Goal: Transaction & Acquisition: Download file/media

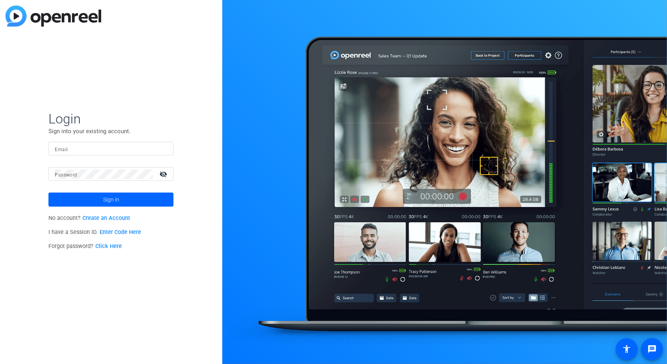
click at [118, 156] on mat-form-field "Email" at bounding box center [110, 154] width 125 height 25
click at [120, 150] on input "Email" at bounding box center [111, 148] width 112 height 9
type input "[EMAIL_ADDRESS][DOMAIN_NAME]"
click at [170, 174] on mat-icon "visibility_off" at bounding box center [164, 173] width 19 height 11
click at [48, 193] on button "Sign in" at bounding box center [110, 200] width 125 height 14
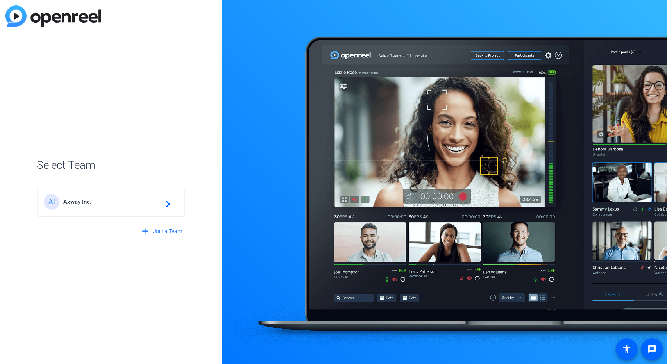
click at [168, 191] on mat-card-content "AI Axway Inc. navigate_next" at bounding box center [110, 202] width 147 height 28
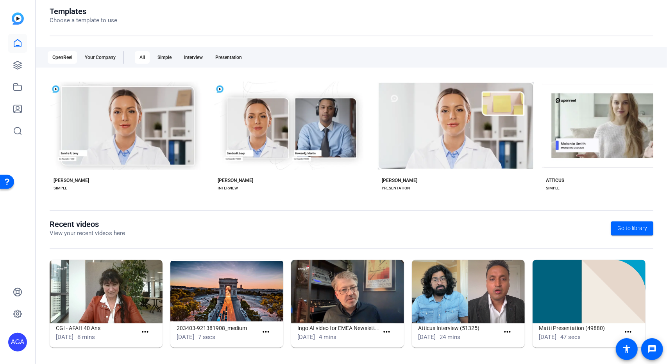
scroll to position [88, 0]
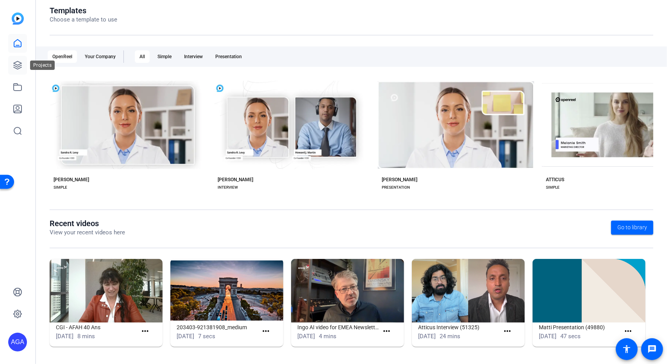
click at [18, 65] on icon at bounding box center [17, 65] width 9 height 9
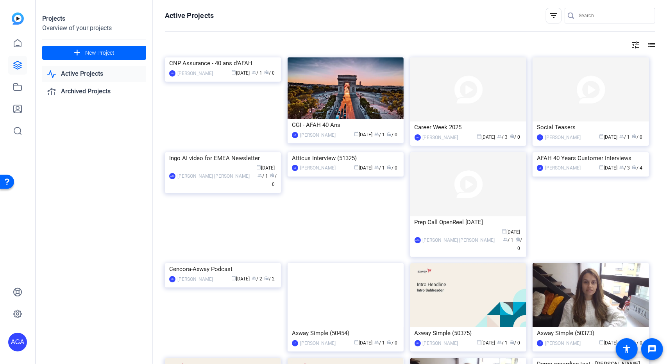
click at [650, 34] on div "Active Projects filter_list tune list CNP Assurance - 40 ans d'AFAH LD [PERSON_…" at bounding box center [410, 182] width 514 height 364
click at [326, 152] on img at bounding box center [345, 152] width 116 height 0
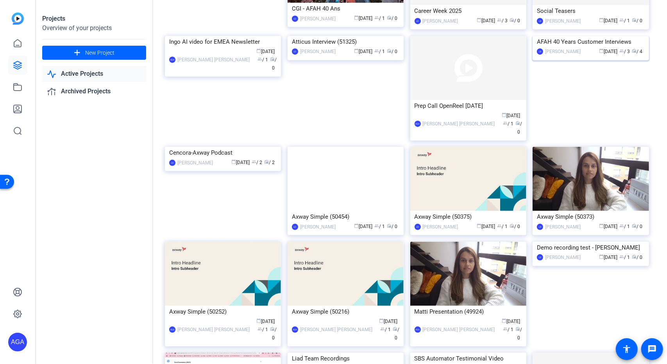
scroll to position [117, 0]
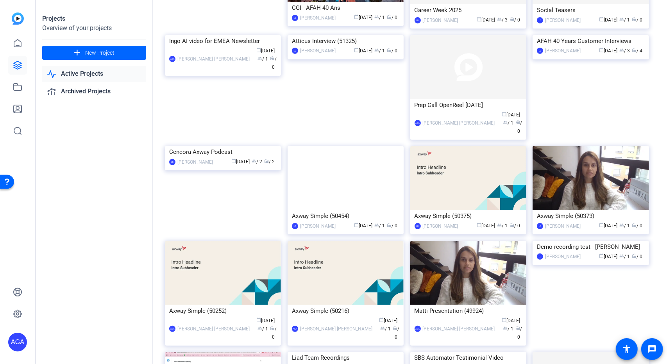
click at [235, 146] on img at bounding box center [223, 146] width 116 height 0
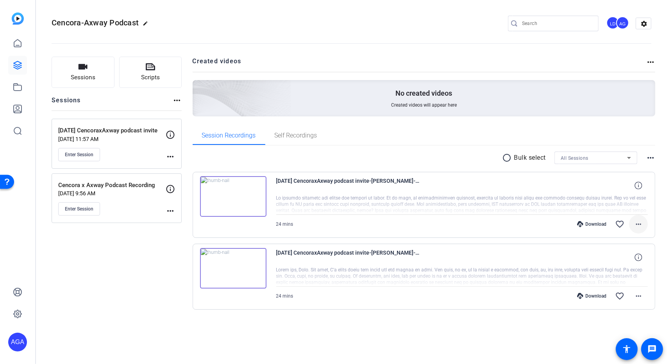
click at [640, 220] on mat-icon "more_horiz" at bounding box center [637, 223] width 9 height 9
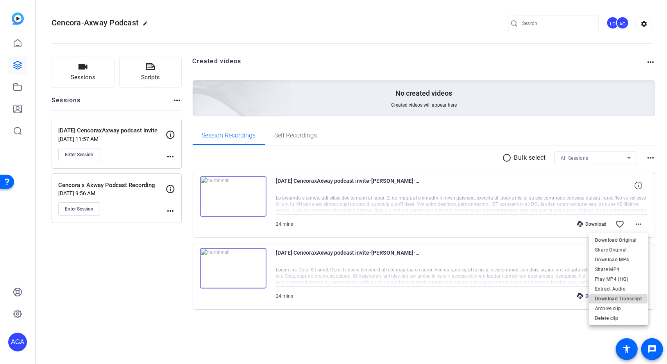
click at [617, 298] on span "Download Transcript" at bounding box center [618, 298] width 47 height 9
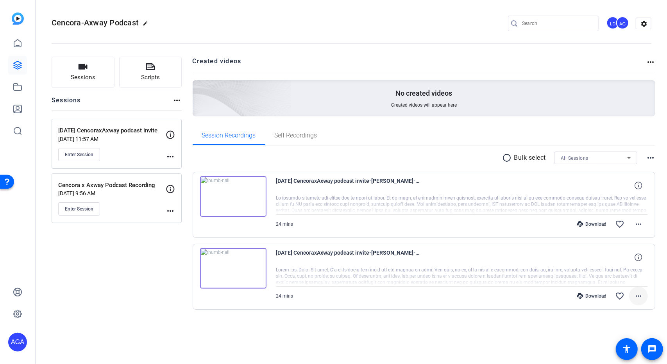
click at [636, 296] on mat-icon "more_horiz" at bounding box center [637, 295] width 9 height 9
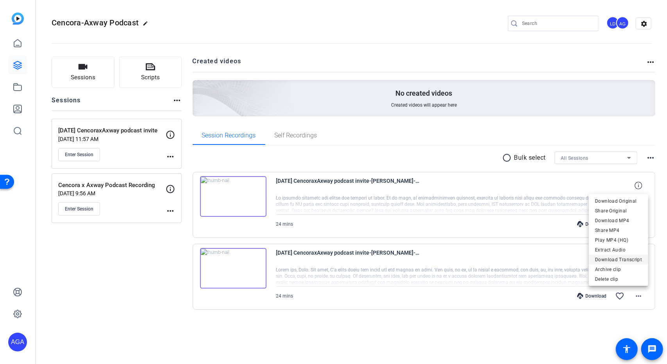
click at [625, 262] on span "Download Transcript" at bounding box center [618, 259] width 47 height 9
